Goal: Task Accomplishment & Management: Manage account settings

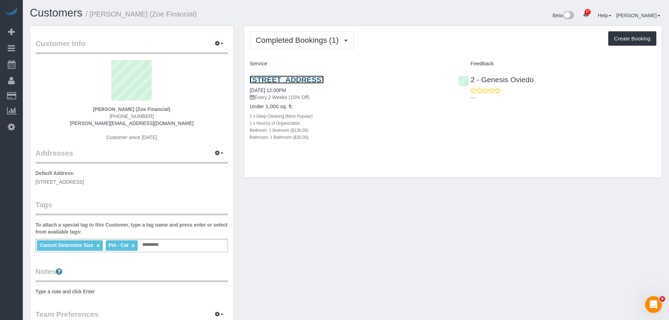
click at [299, 78] on link "649 Humboldt Street, Apt. 1, Brooklyn, NY 11222" at bounding box center [287, 79] width 74 height 8
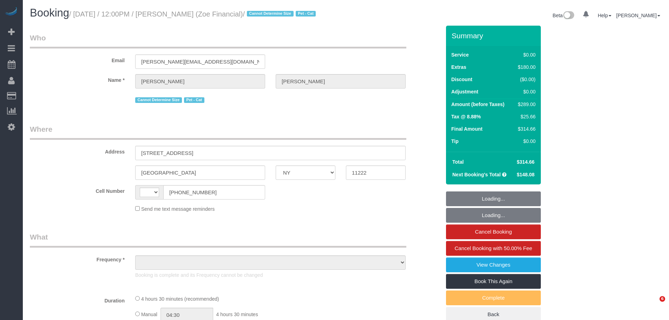
select select "NY"
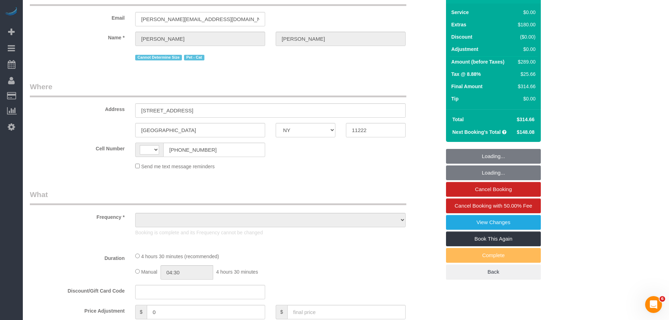
select select "object:509"
select select "number:57"
select select "number:90"
select select "number:14"
select select "number:5"
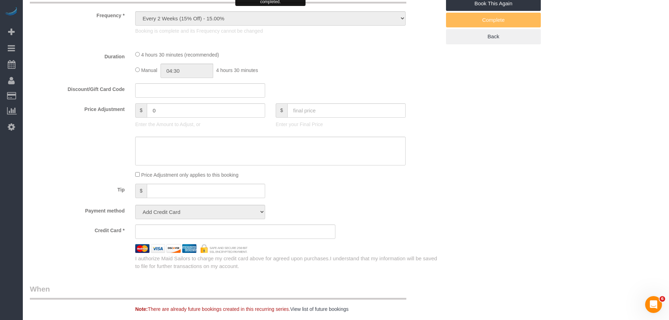
select select "object:989"
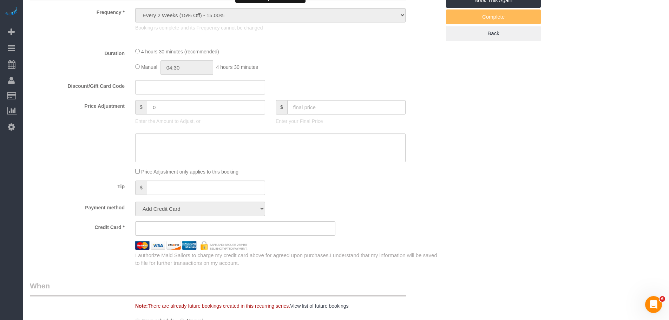
select select "string:[GEOGRAPHIC_DATA]"
select select "1"
select select "spot1"
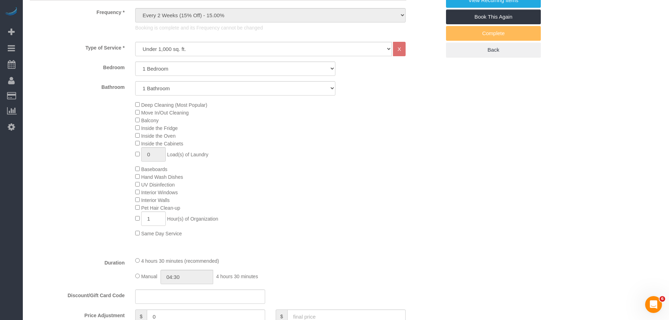
select select "string:stripe-pm_1S6ATG4VGloSiKo7p8VQExJP"
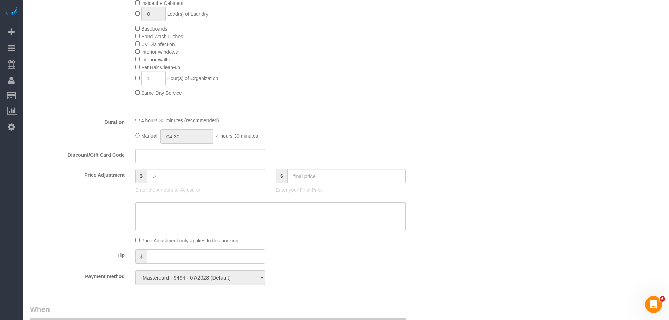
select select "1"
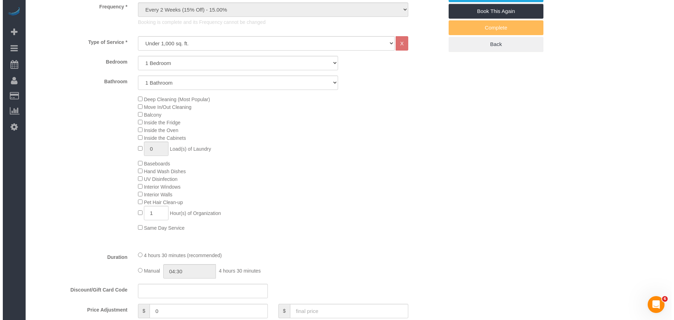
scroll to position [136, 0]
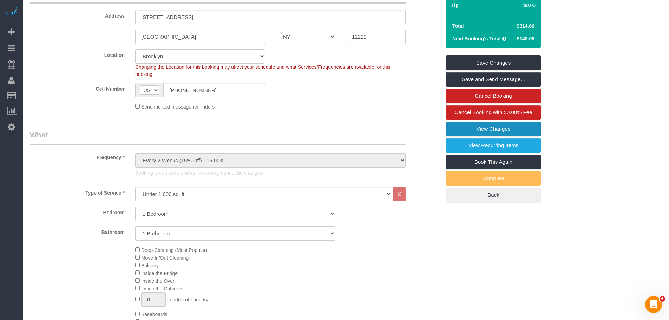
click at [460, 136] on link "View Changes" at bounding box center [493, 128] width 95 height 15
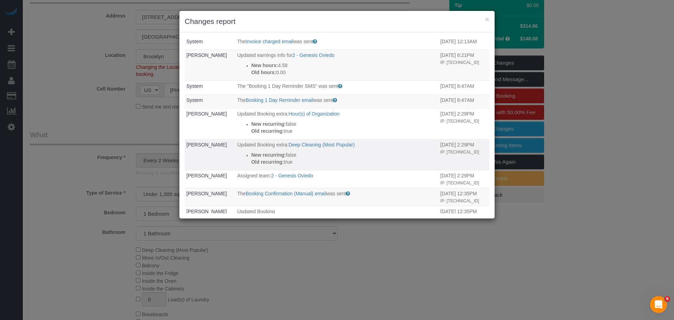
scroll to position [67, 0]
